Goal: Find specific page/section: Find specific page/section

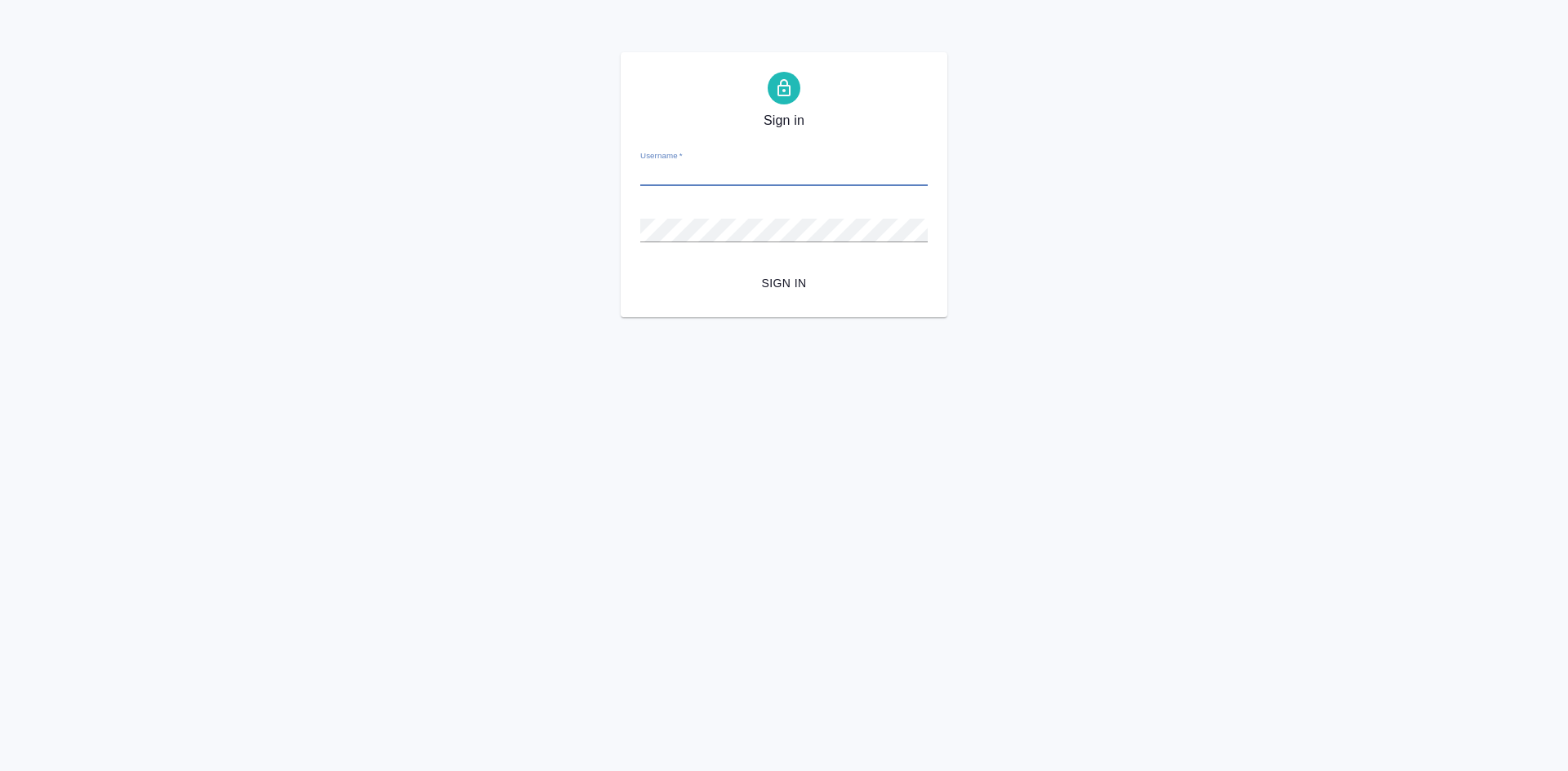
click at [680, 167] on input "Username   *" at bounding box center [784, 174] width 287 height 23
type input "[PERSON_NAME][EMAIL_ADDRESS][DOMAIN_NAME]"
click at [502, 230] on div "Sign in Username   * [PERSON_NAME][EMAIL_ADDRESS][DOMAIN_NAME] Password   * url…" at bounding box center [784, 185] width 1568 height 265
click at [640, 268] on button "Sign in" at bounding box center [784, 283] width 287 height 30
click at [599, 228] on div "Sign in Username   * [PERSON_NAME][EMAIL_ADDRESS][DOMAIN_NAME] Password   * url…" at bounding box center [784, 185] width 1568 height 265
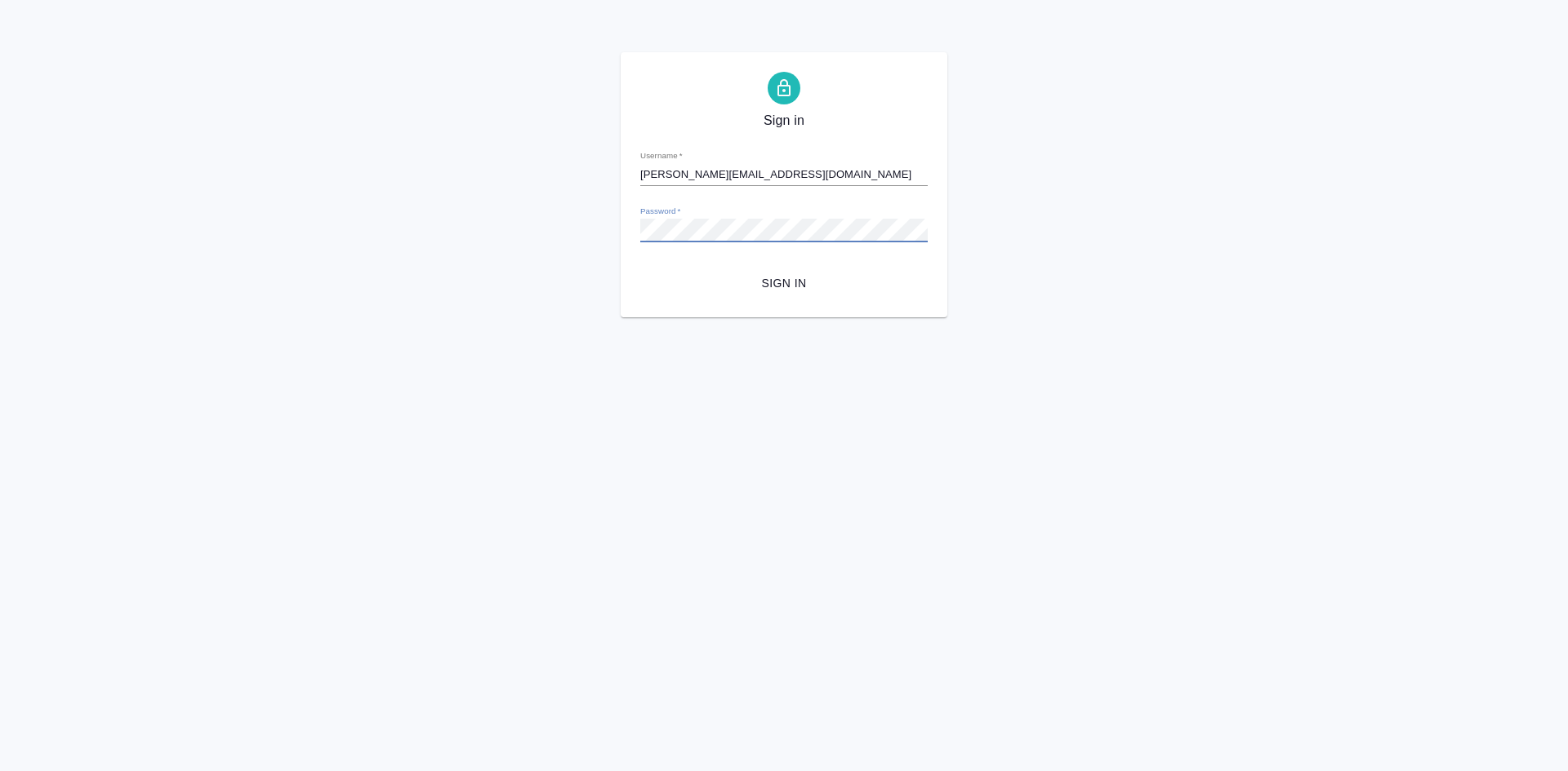
click at [640, 268] on button "Sign in" at bounding box center [784, 283] width 287 height 30
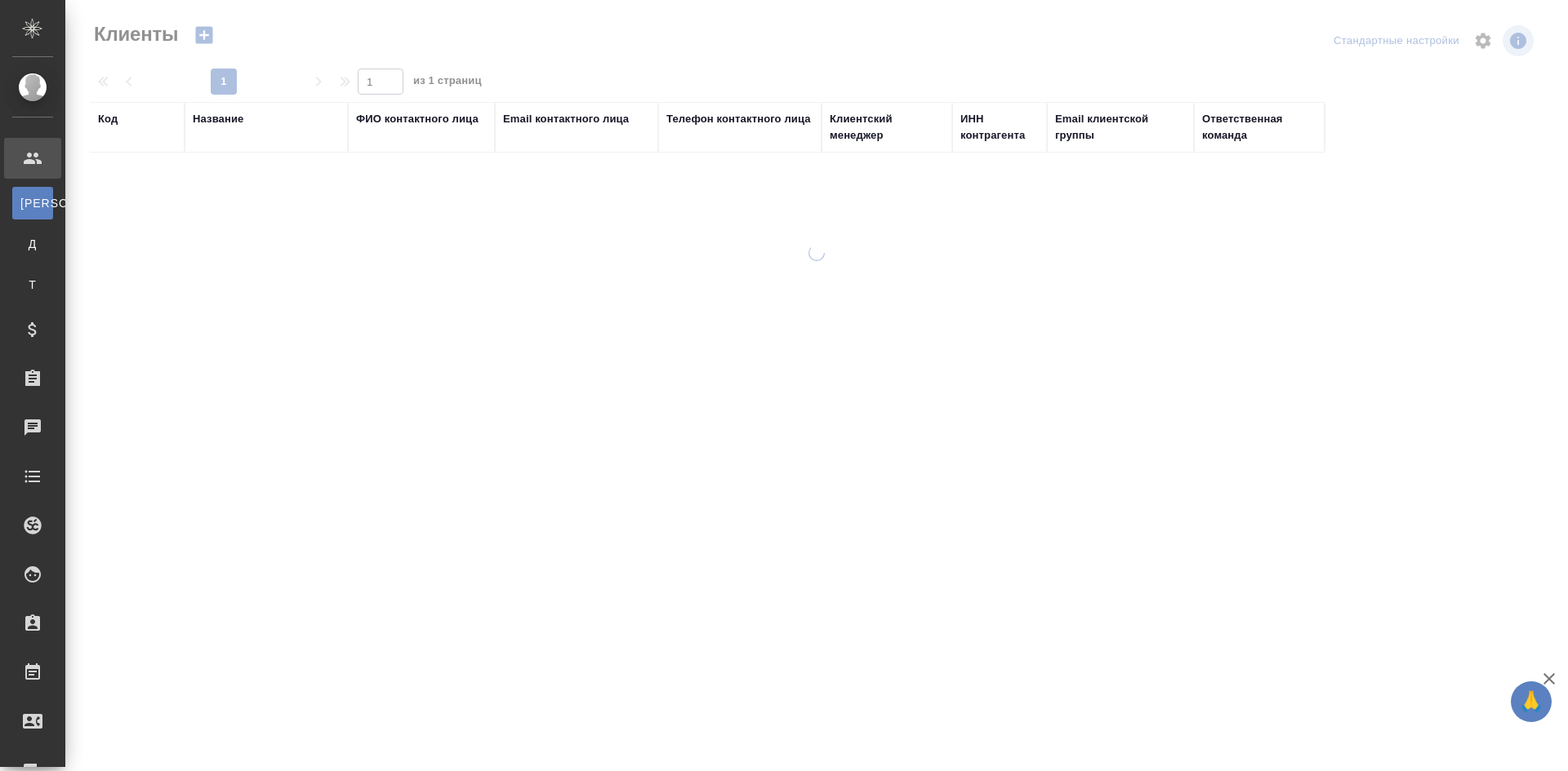
select select "RU"
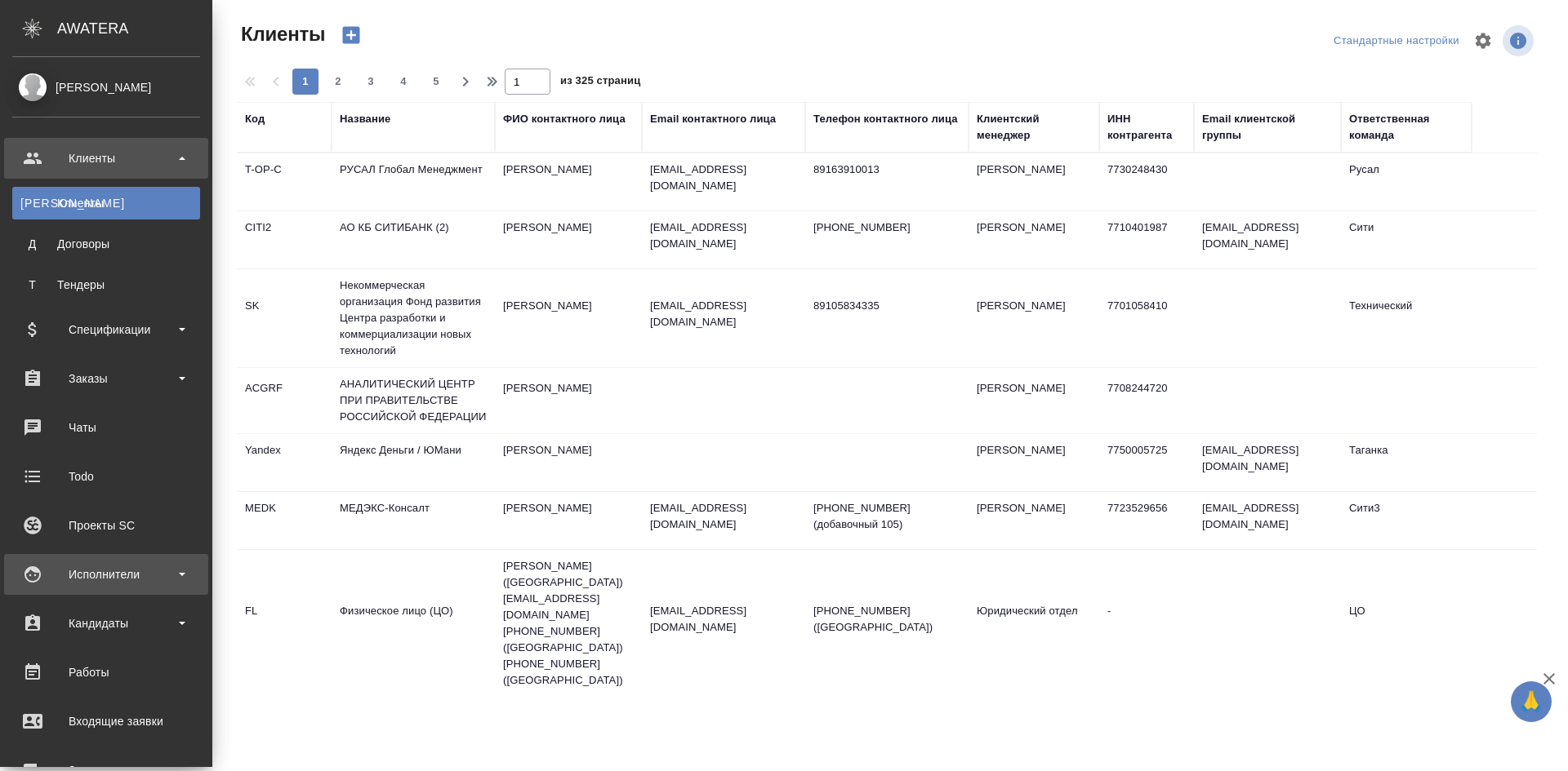
click at [115, 573] on div "Исполнители" at bounding box center [107, 574] width 188 height 24
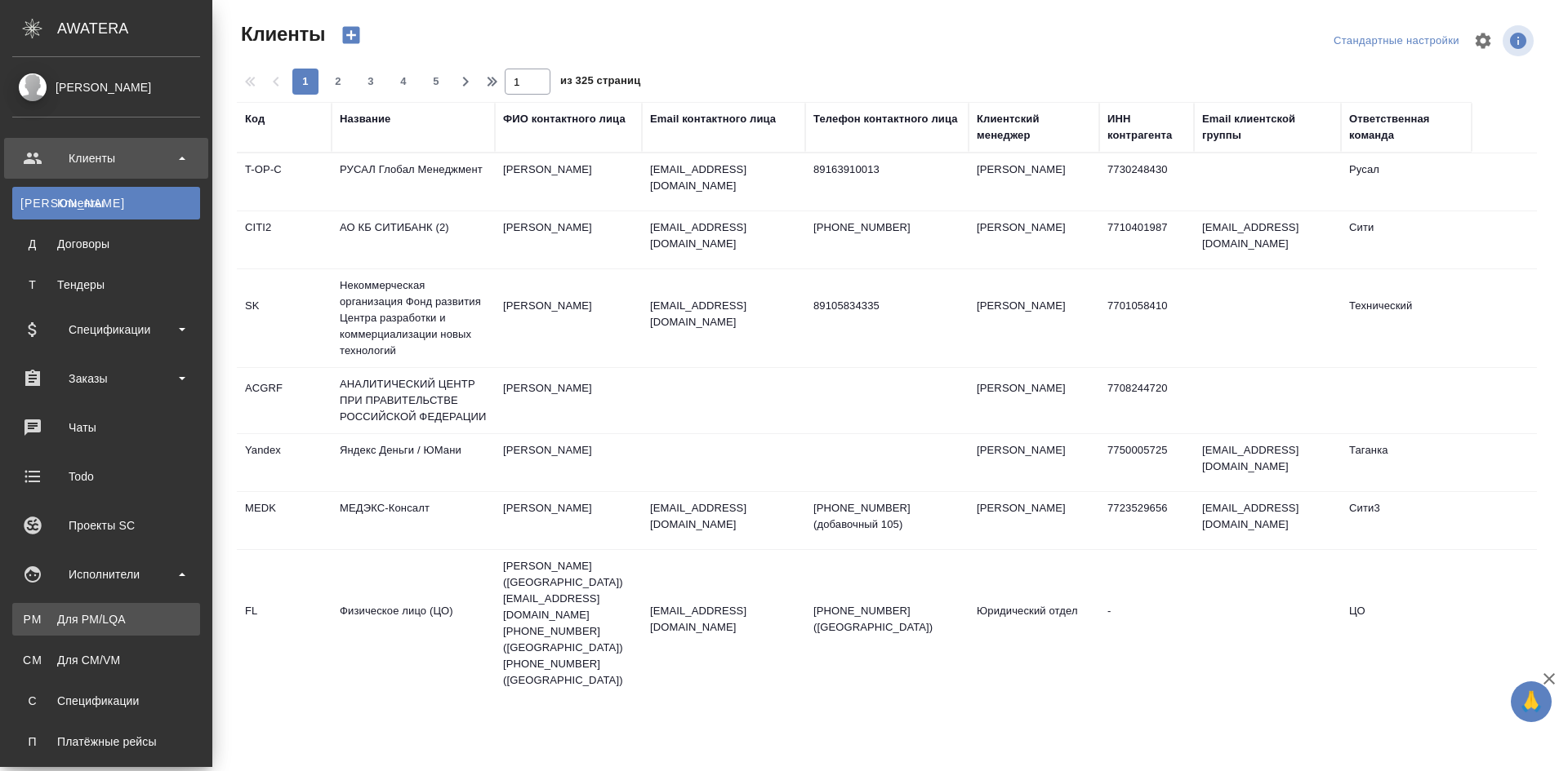
click at [112, 625] on div "Для PM/LQA" at bounding box center [107, 619] width 172 height 16
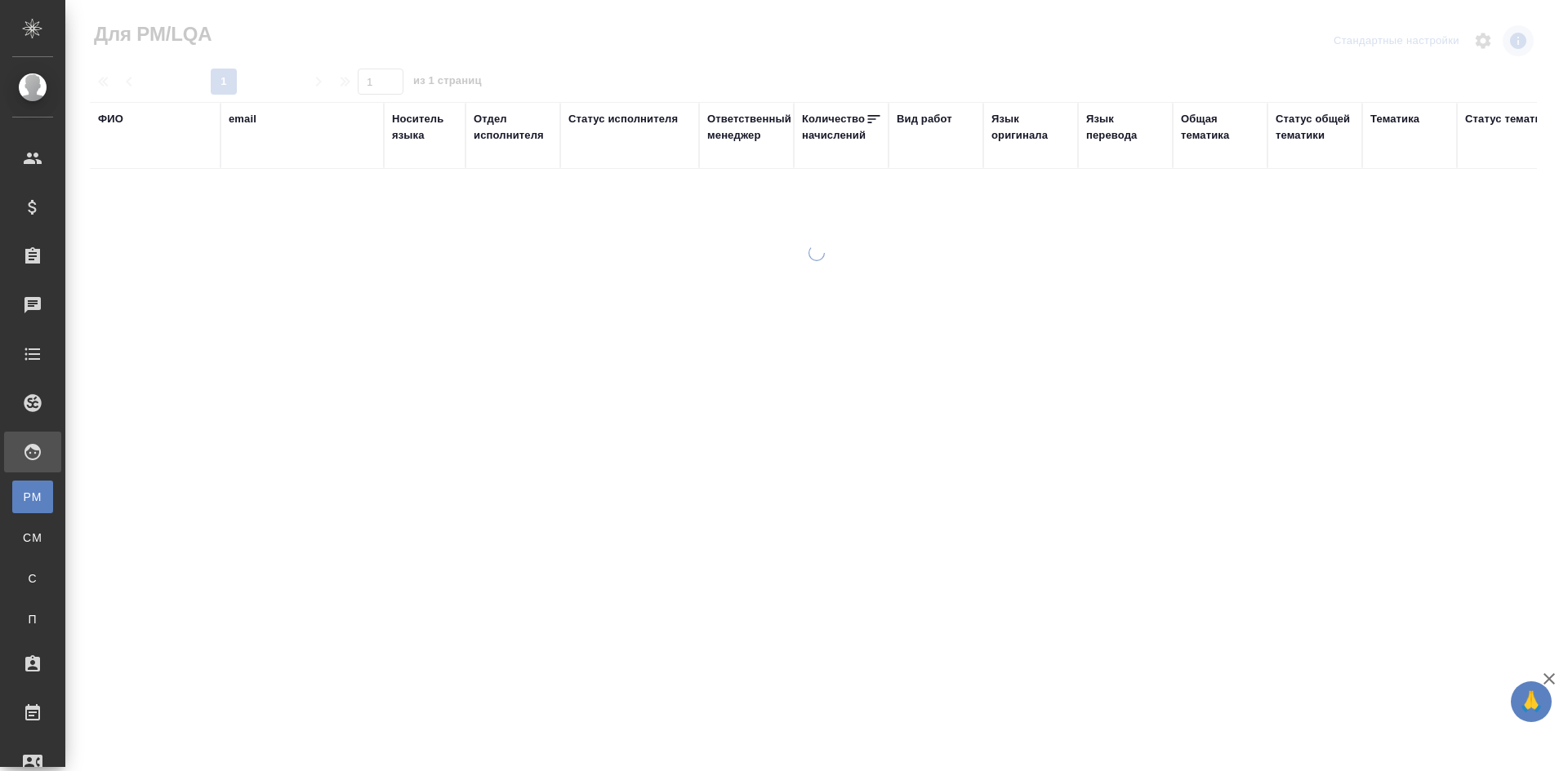
click at [103, 118] on div "ФИО" at bounding box center [110, 119] width 25 height 16
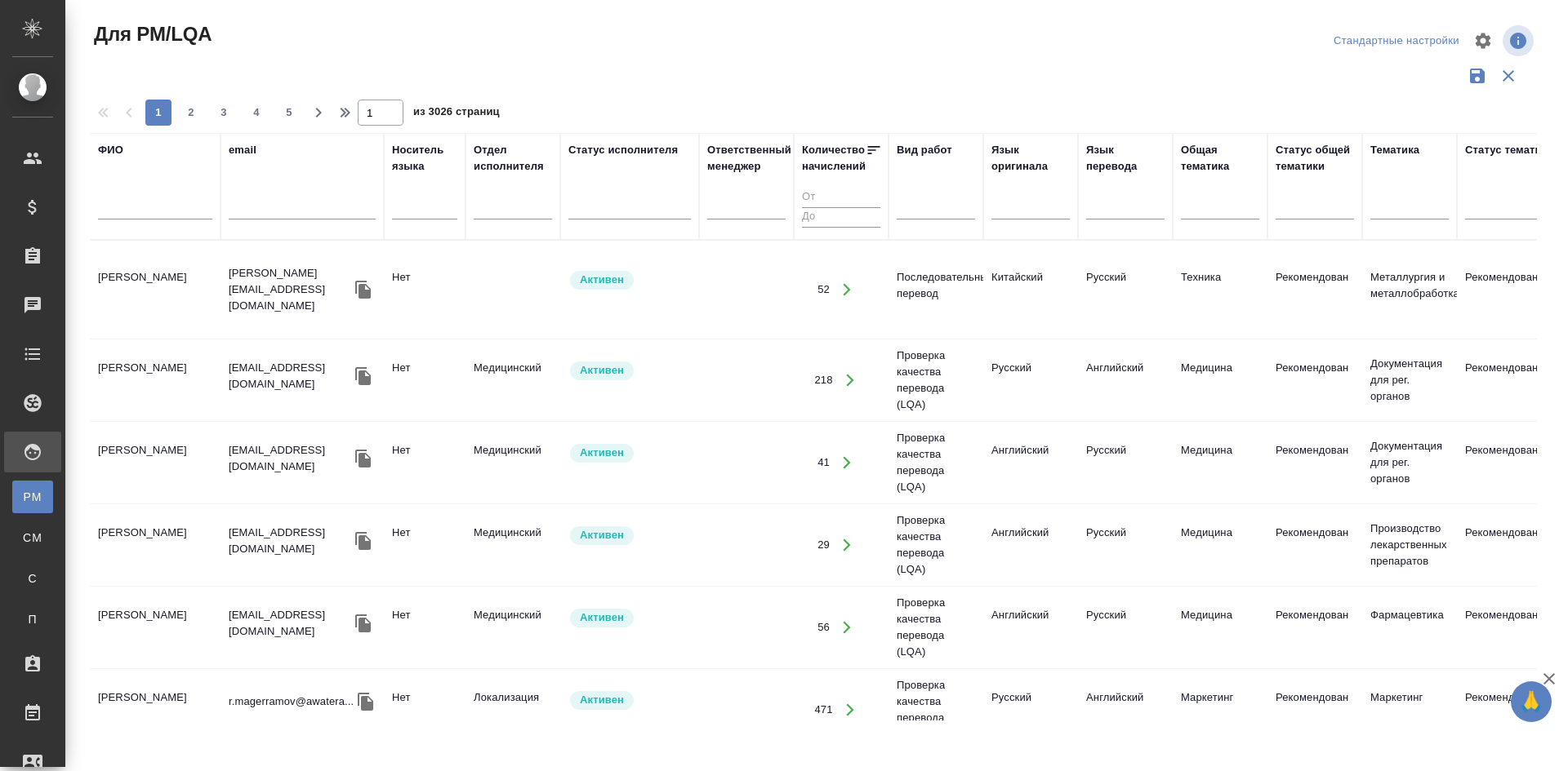
click at [129, 210] on input "text" at bounding box center [154, 209] width 115 height 21
type input "h"
type input "ришард"
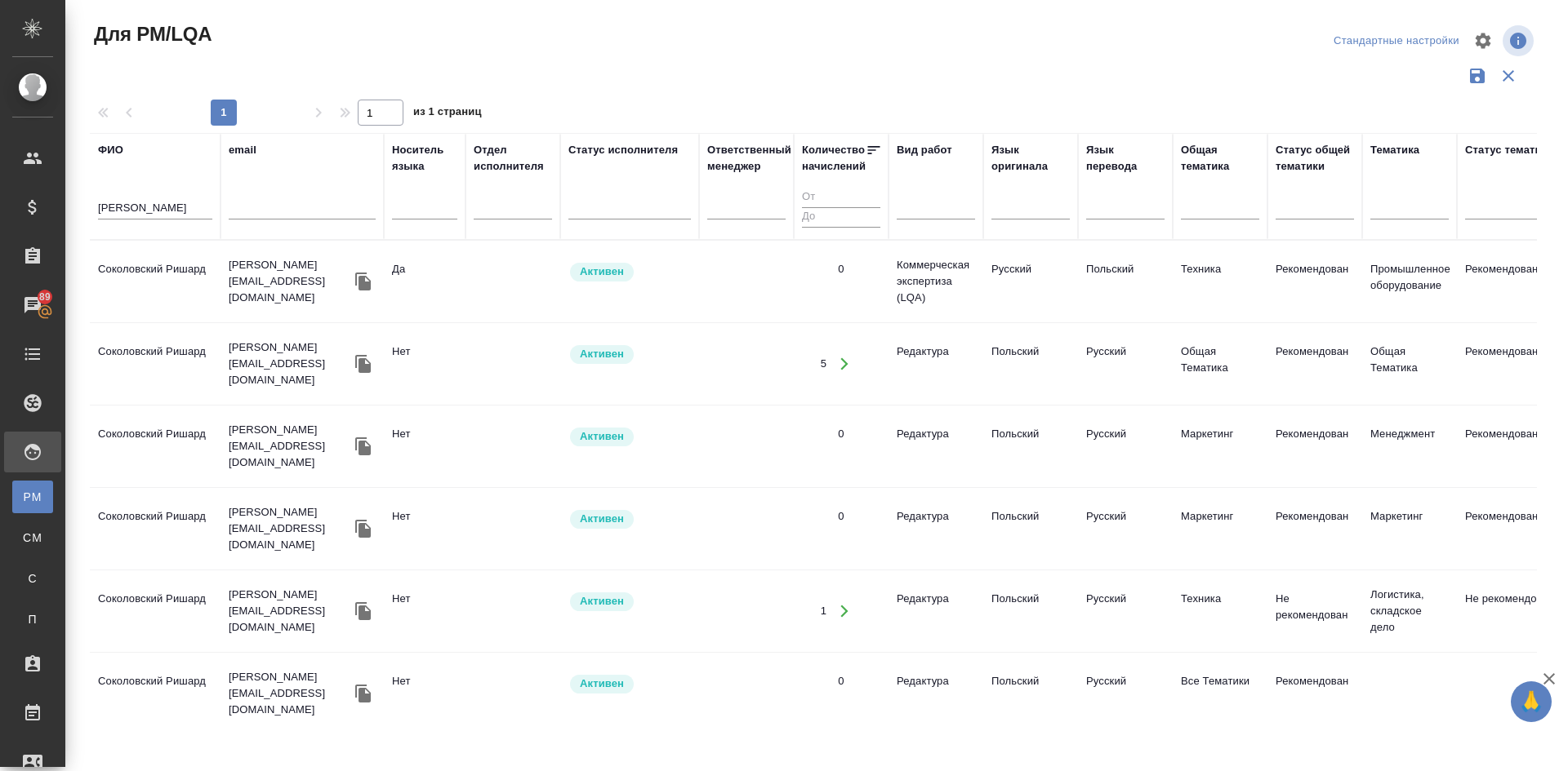
click at [164, 273] on td "Соколовский Ришард" at bounding box center [154, 281] width 131 height 57
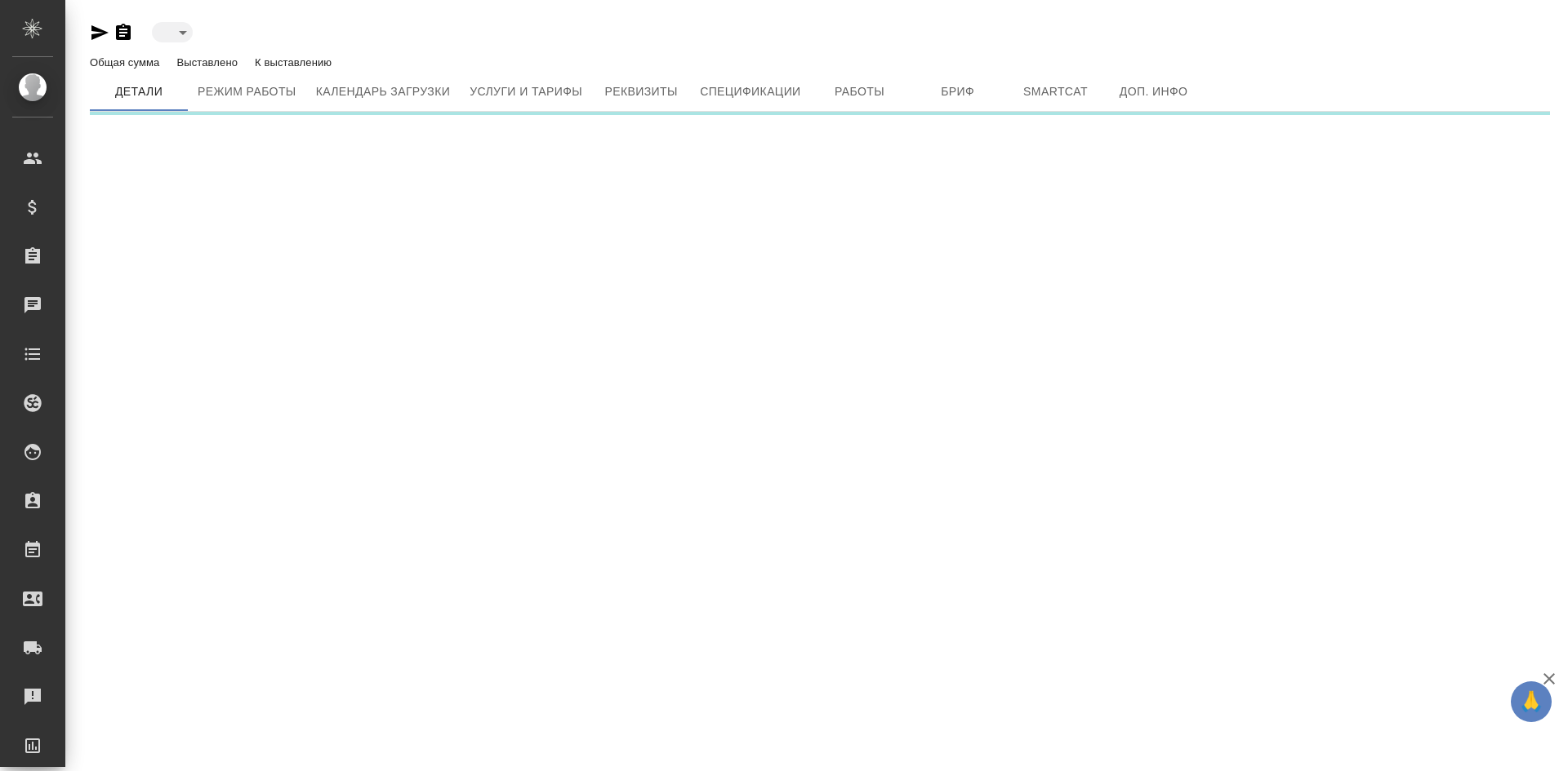
type input "active"
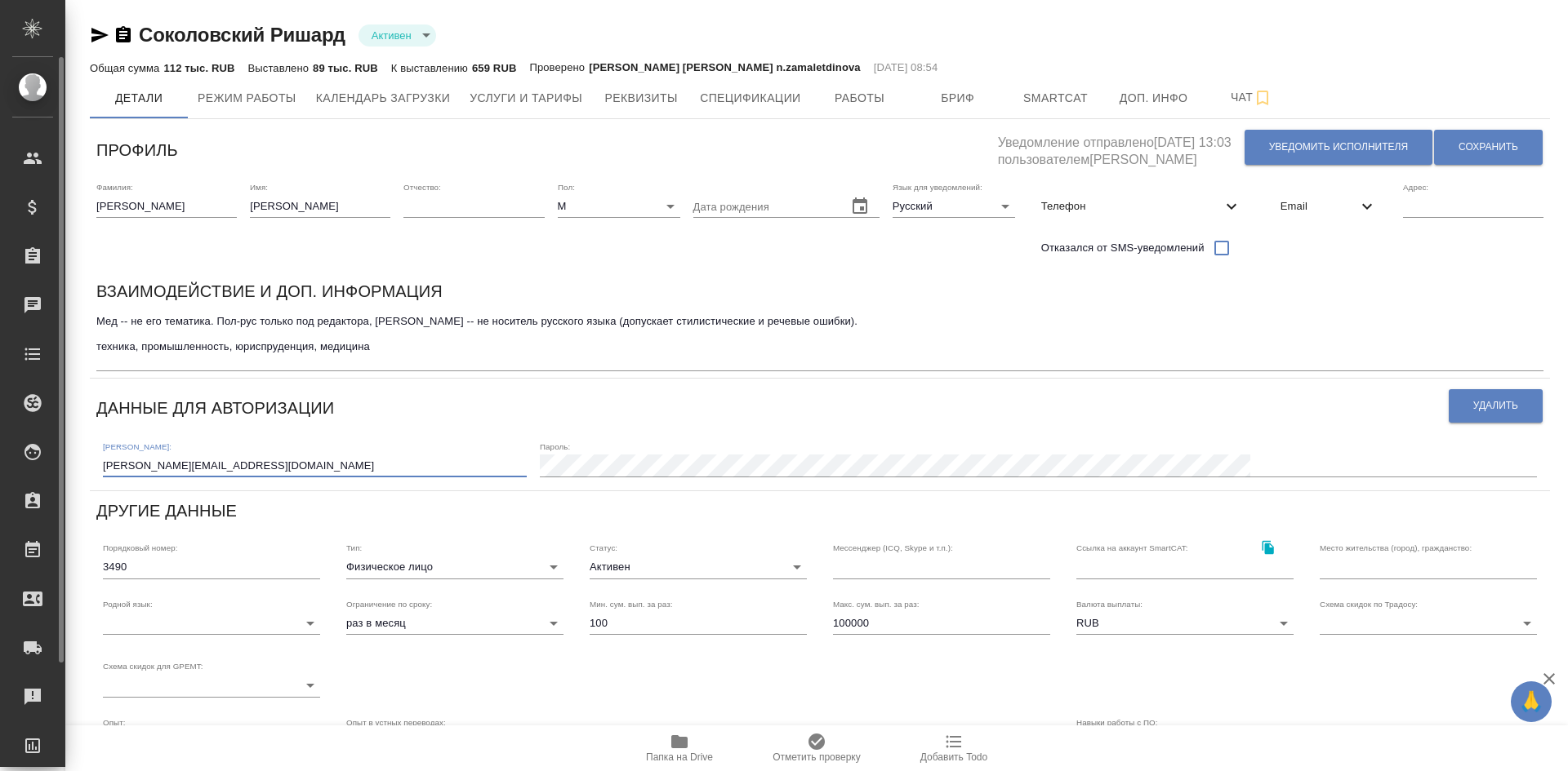
drag, startPoint x: 254, startPoint y: 460, endPoint x: 0, endPoint y: 438, distance: 255.0
click at [0, 439] on div ".cls-1 fill:#fff; AWATERA [PERSON_NAME] Спецификации Заказы Чаты Todo Проекты S…" at bounding box center [784, 386] width 1568 height 771
